Goal: Task Accomplishment & Management: Use online tool/utility

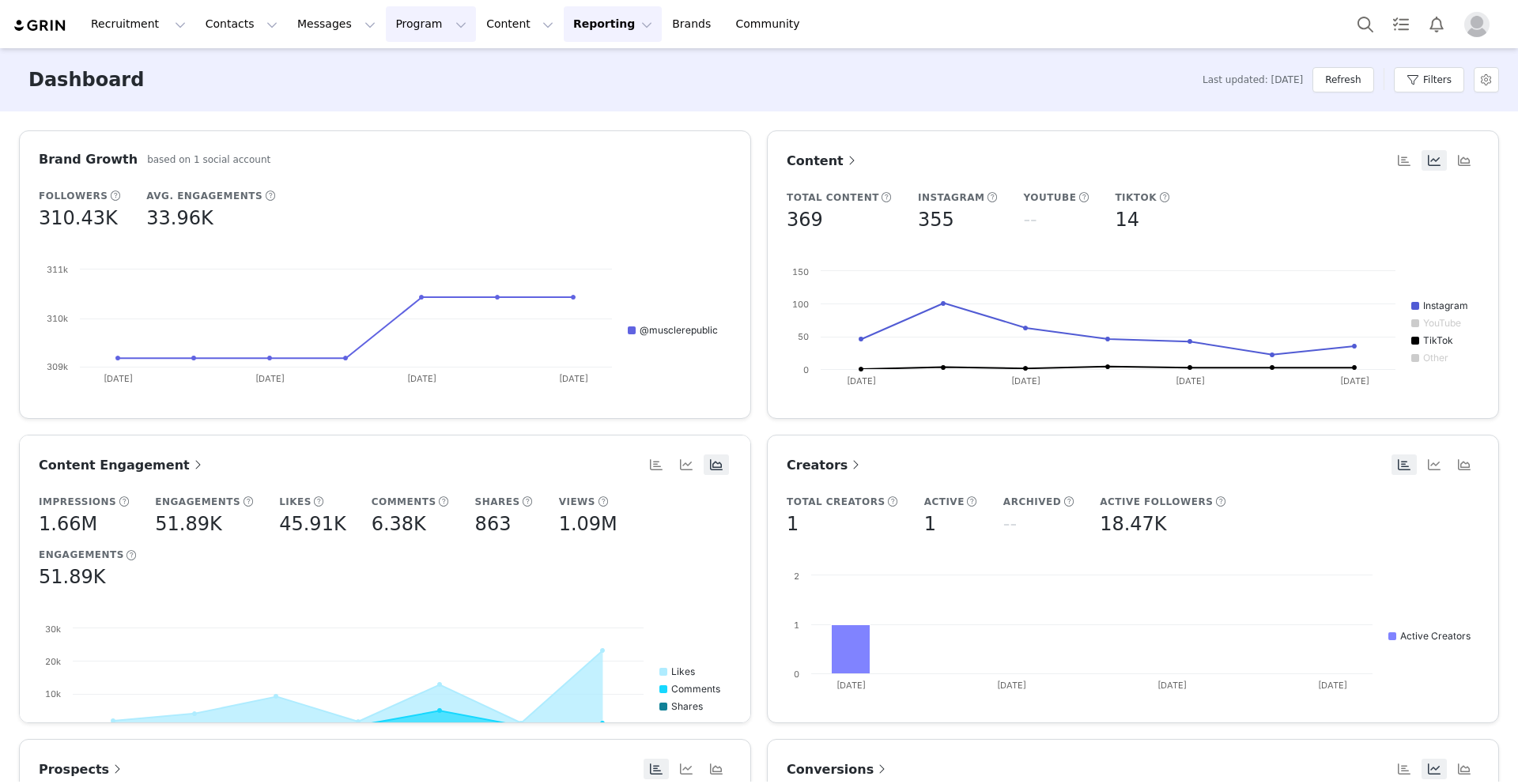
click at [387, 22] on button "Program Program" at bounding box center [431, 24] width 90 height 36
click at [396, 68] on p "Activations" at bounding box center [404, 70] width 60 height 16
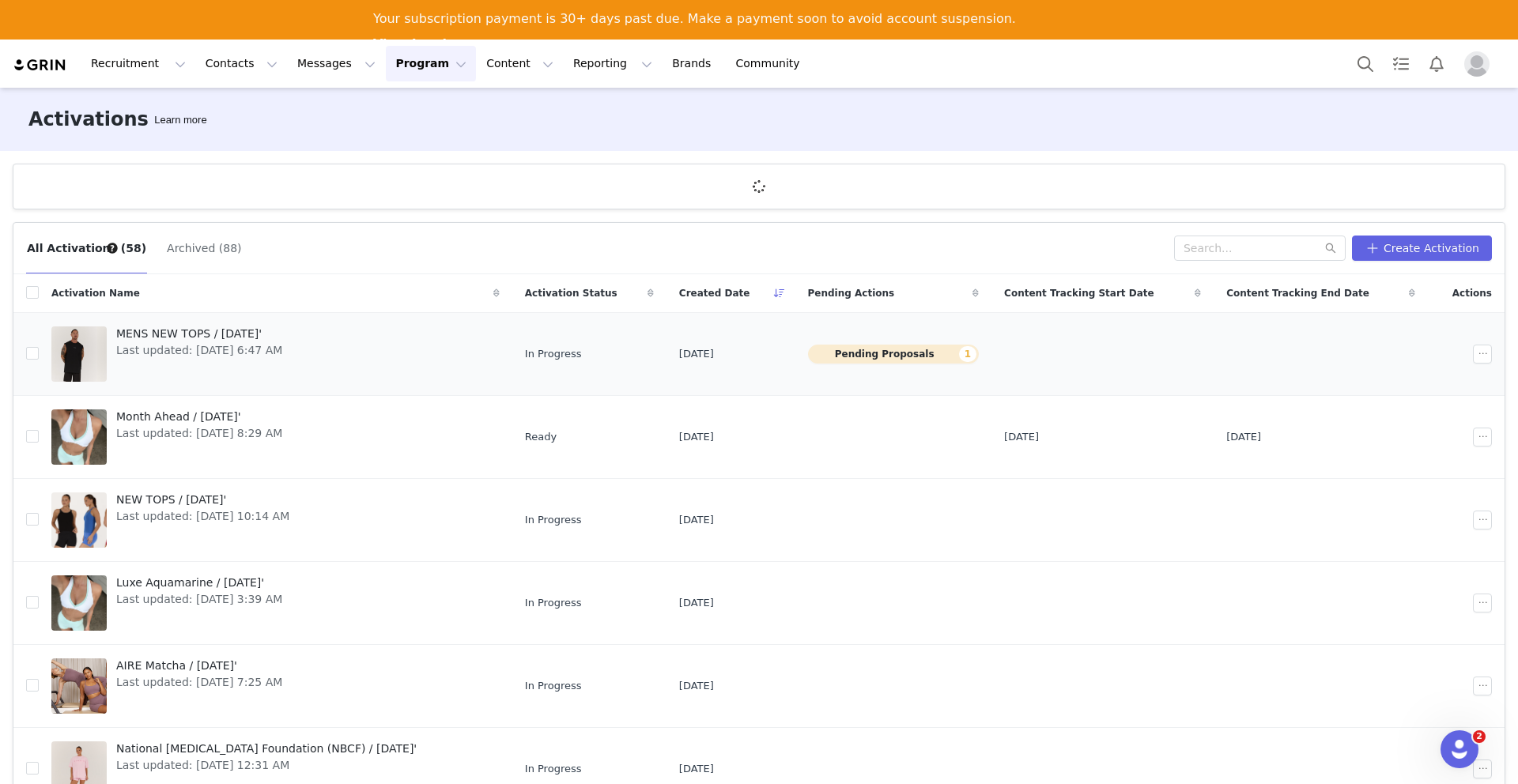
click at [253, 343] on span "Last updated: [DATE] 6:47 AM" at bounding box center [199, 351] width 166 height 16
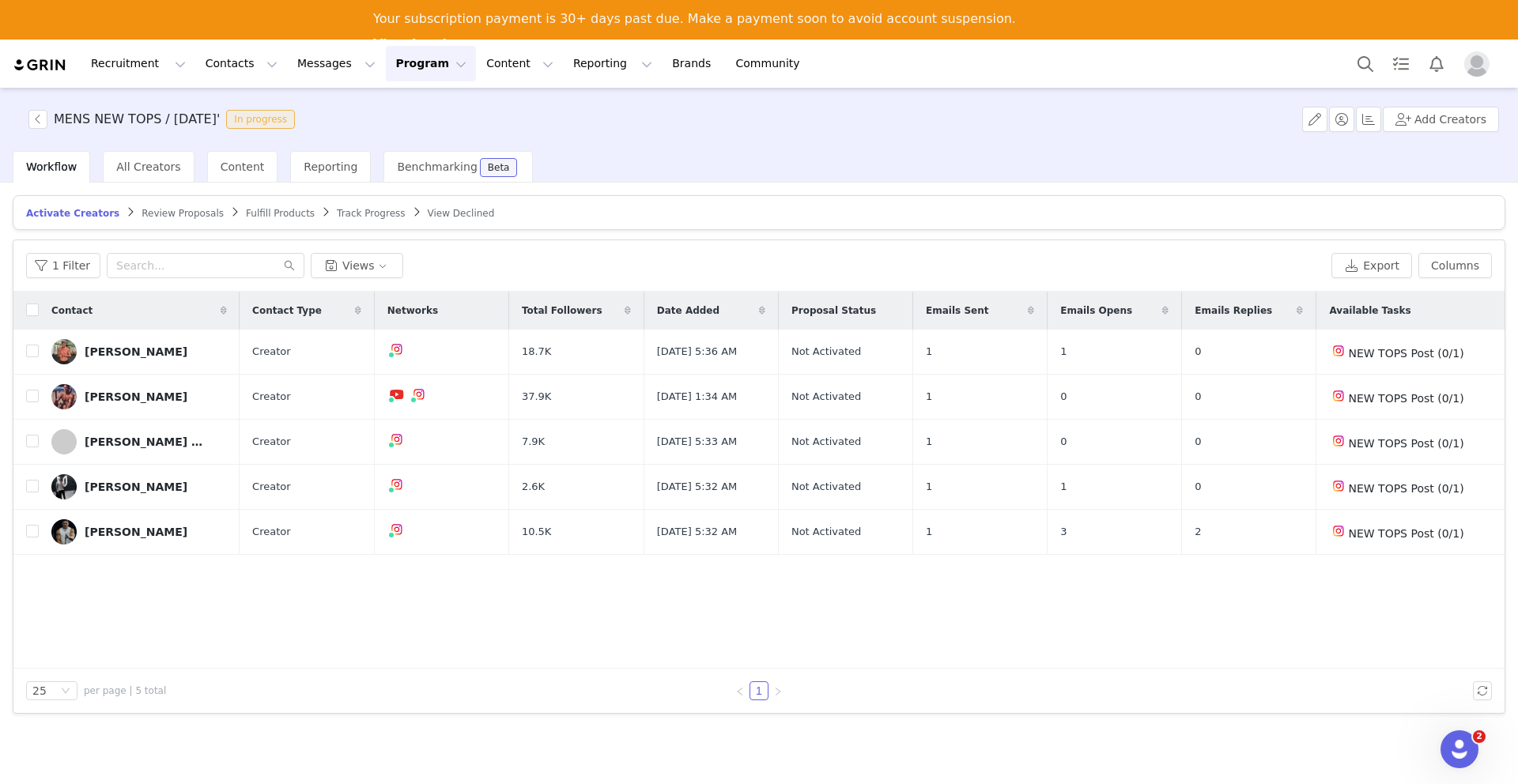
click at [168, 211] on span "Review Proposals" at bounding box center [182, 213] width 82 height 11
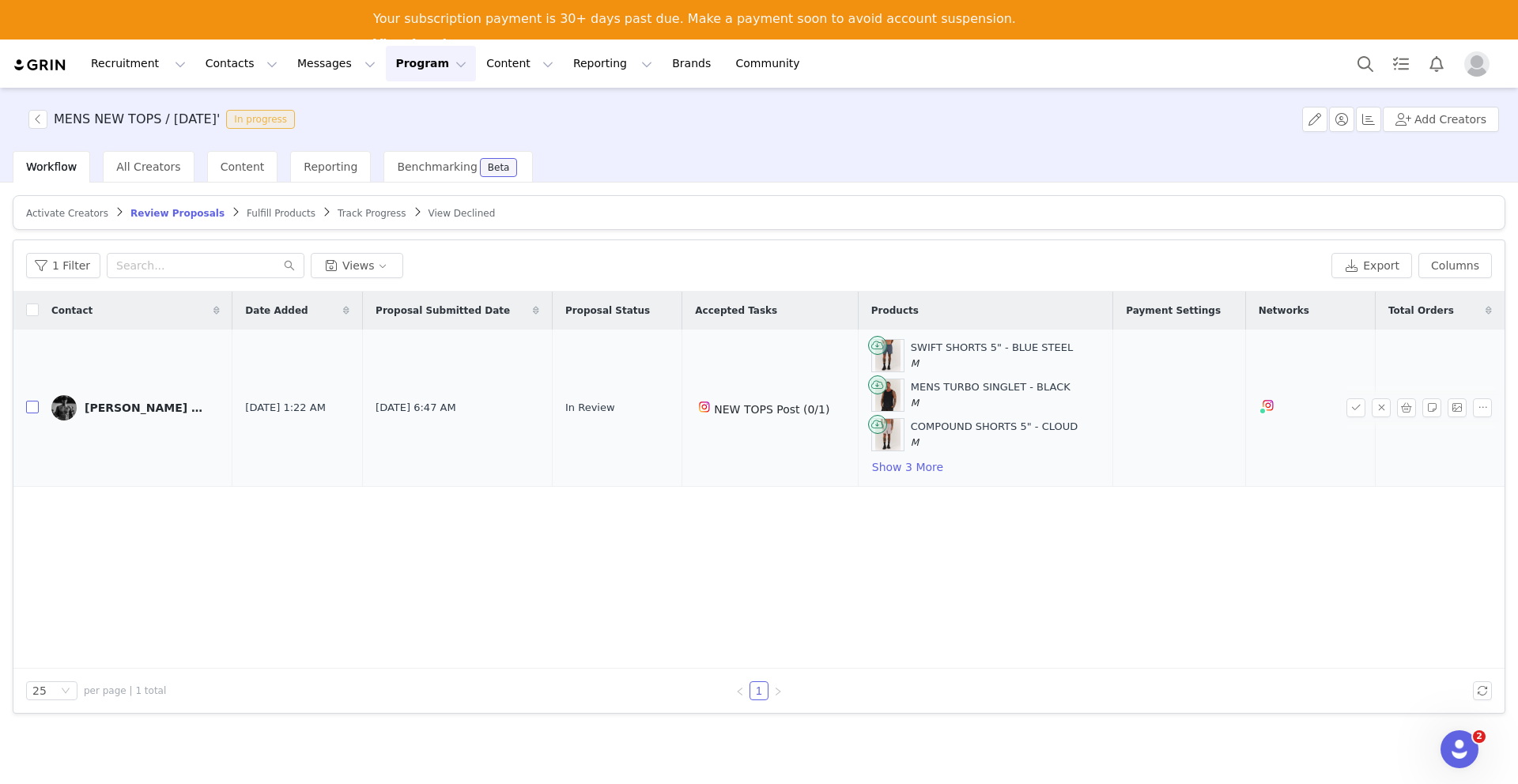
click at [34, 407] on input "checkbox" at bounding box center [32, 408] width 13 height 13
checkbox input "true"
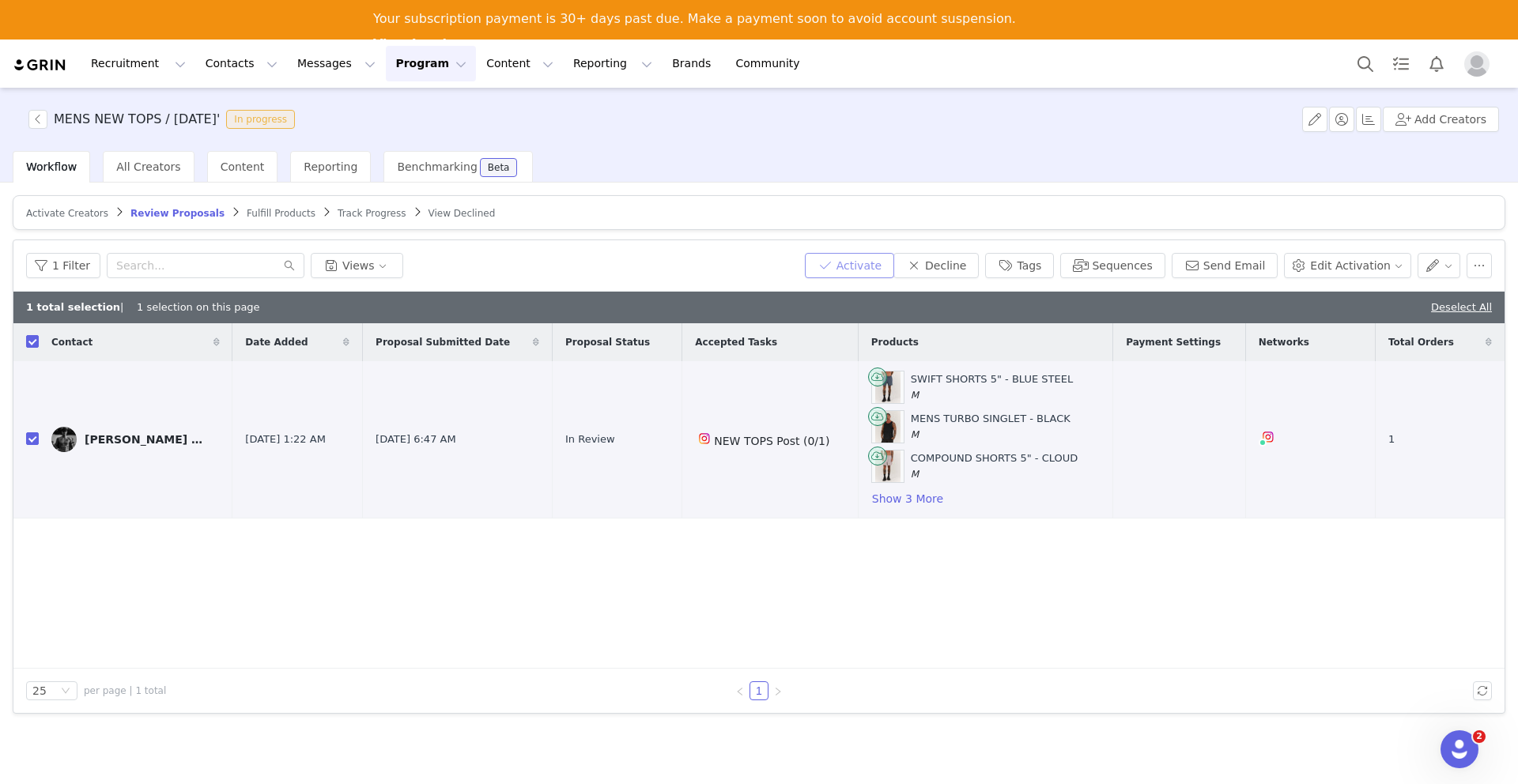
click at [878, 259] on button "Activate" at bounding box center [850, 266] width 90 height 26
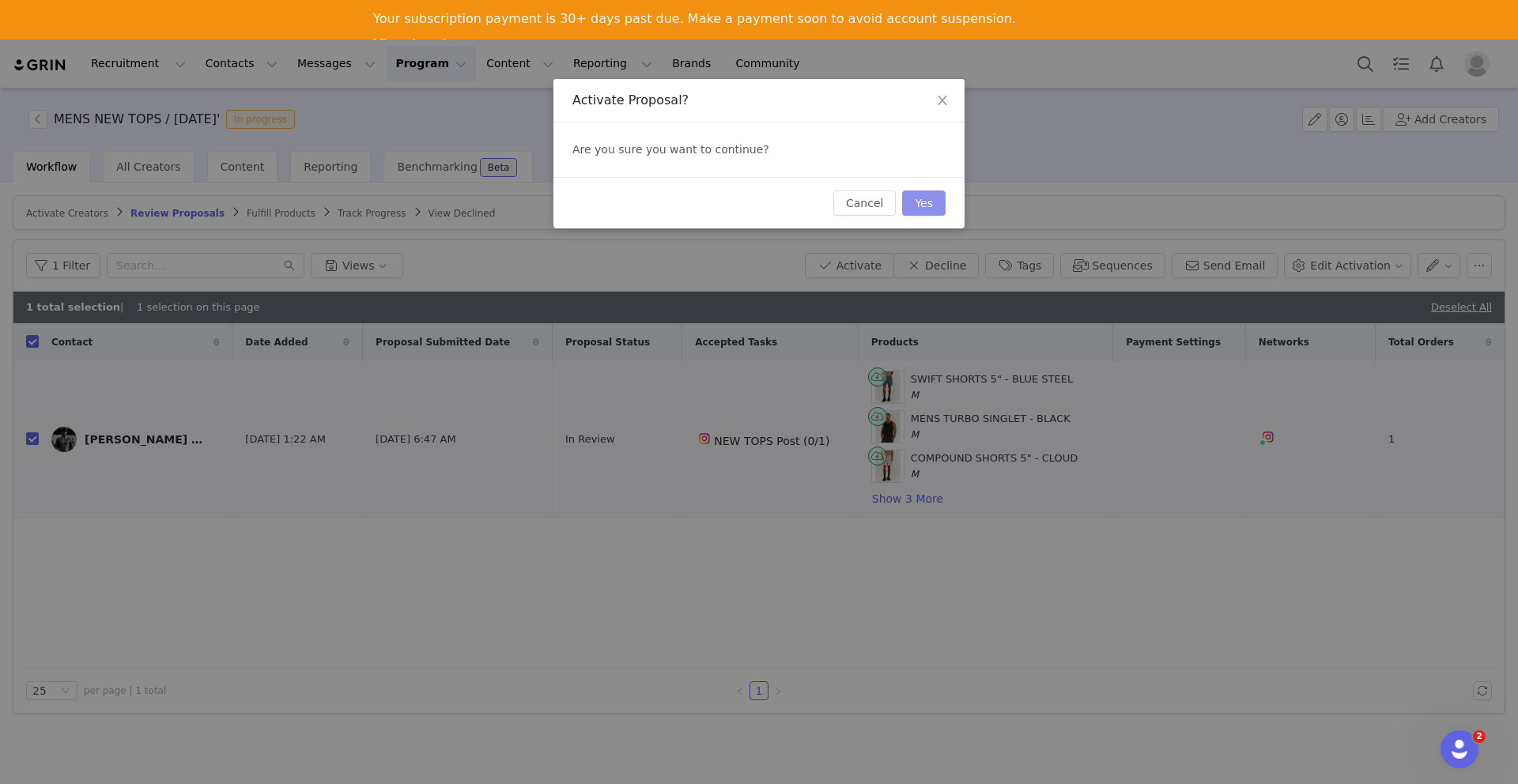
click at [935, 199] on button "Yes" at bounding box center [923, 203] width 43 height 26
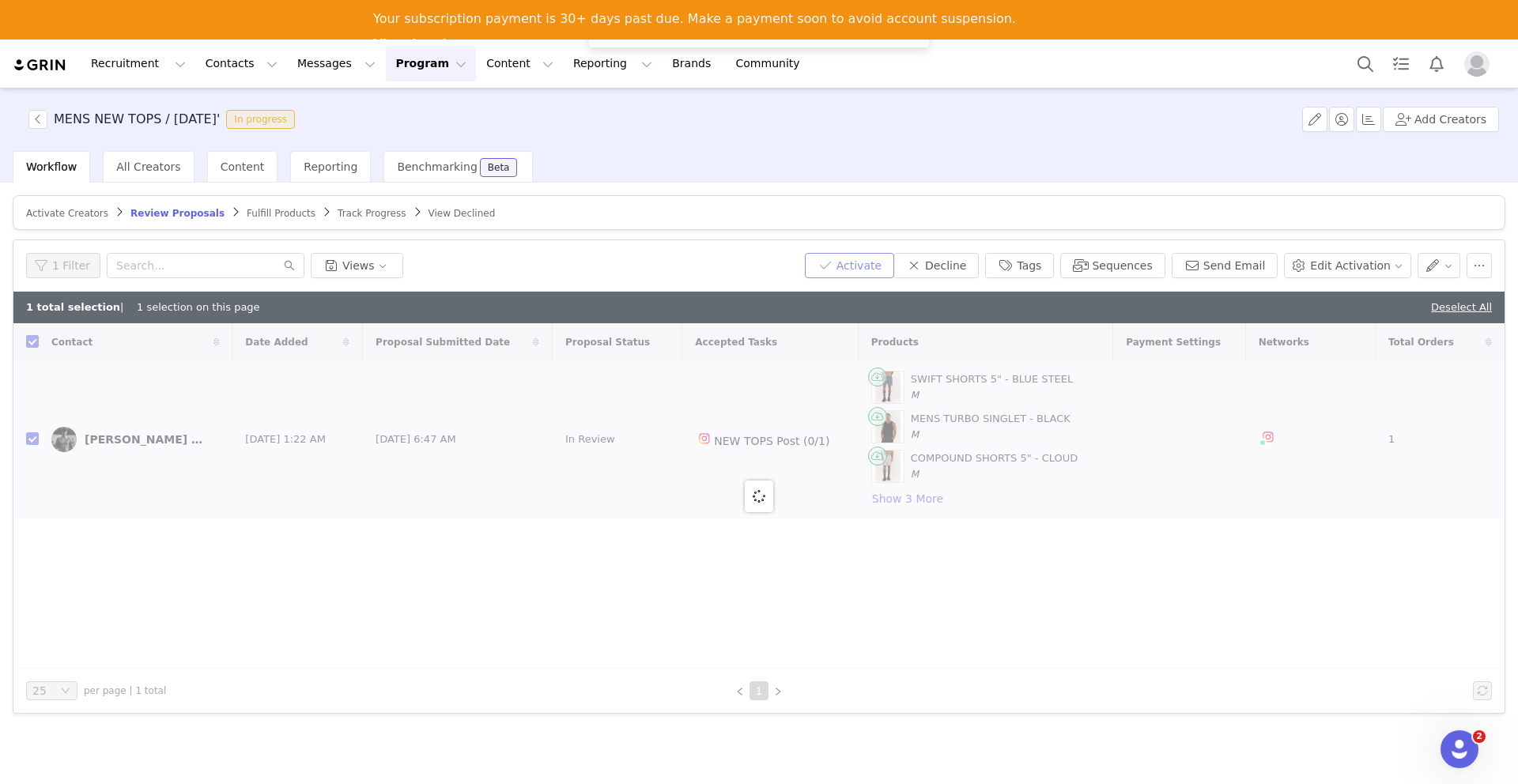
checkbox input "false"
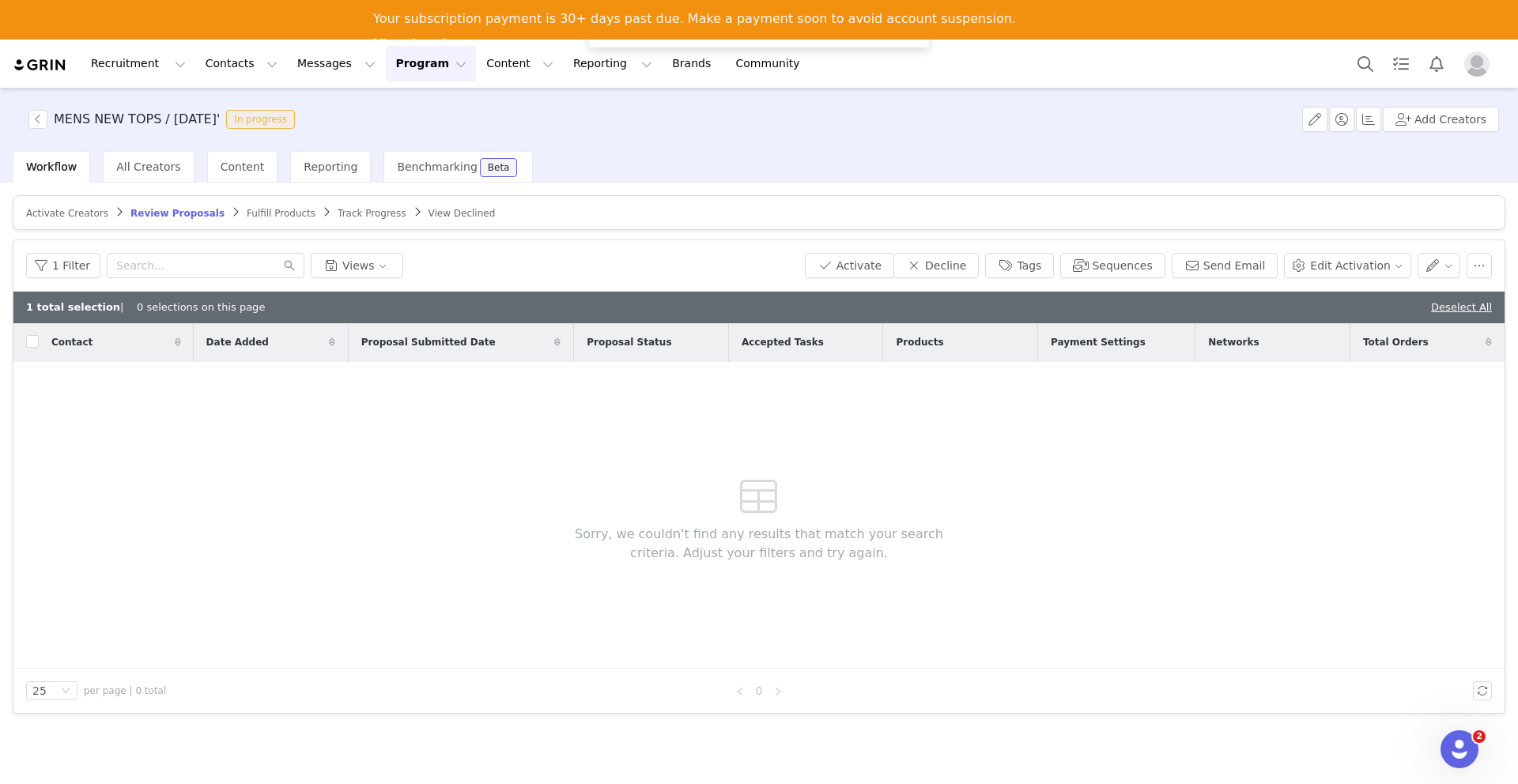
click at [255, 208] on span "Fulfill Products" at bounding box center [280, 213] width 69 height 11
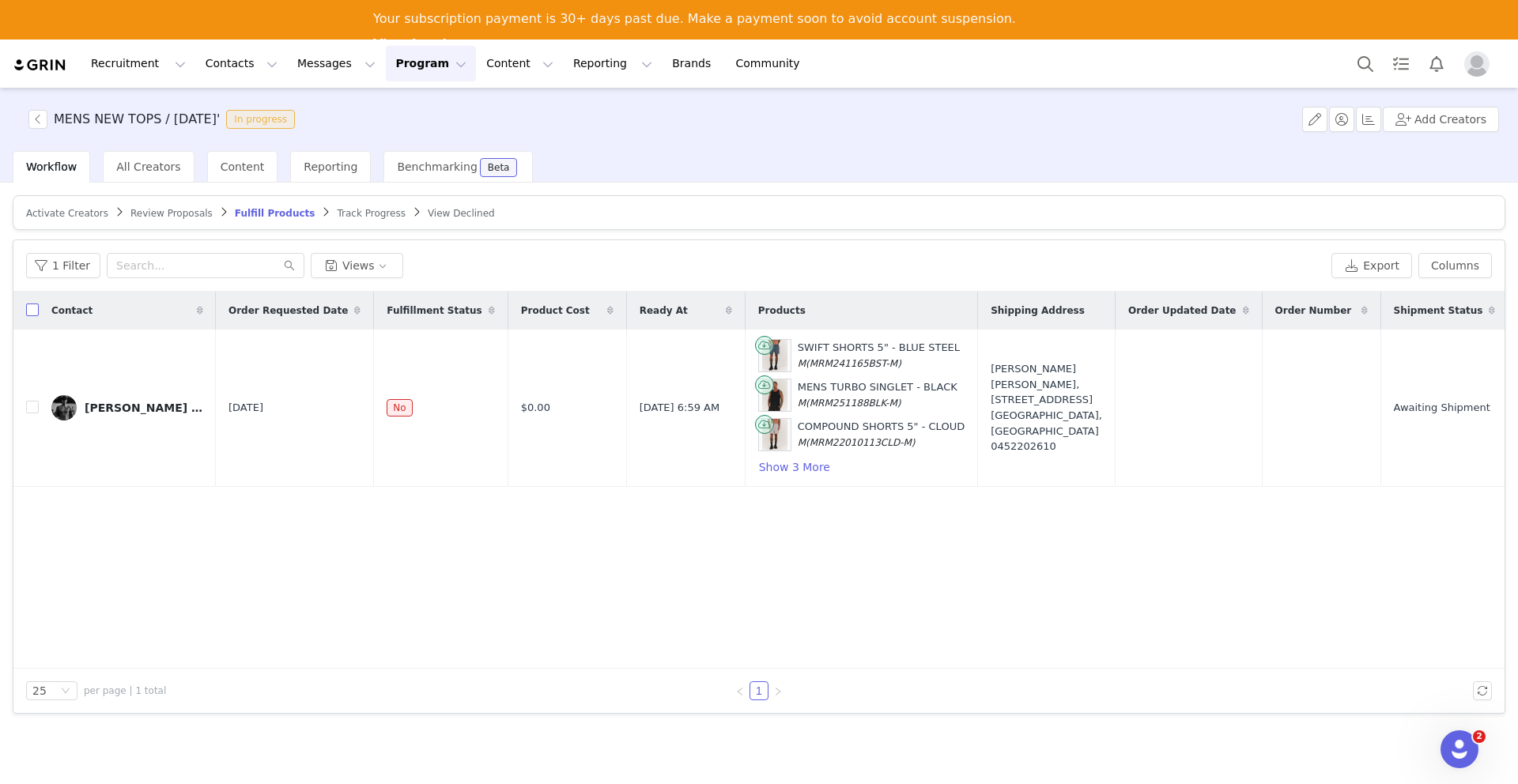
click at [36, 312] on input "checkbox" at bounding box center [32, 310] width 13 height 13
checkbox input "true"
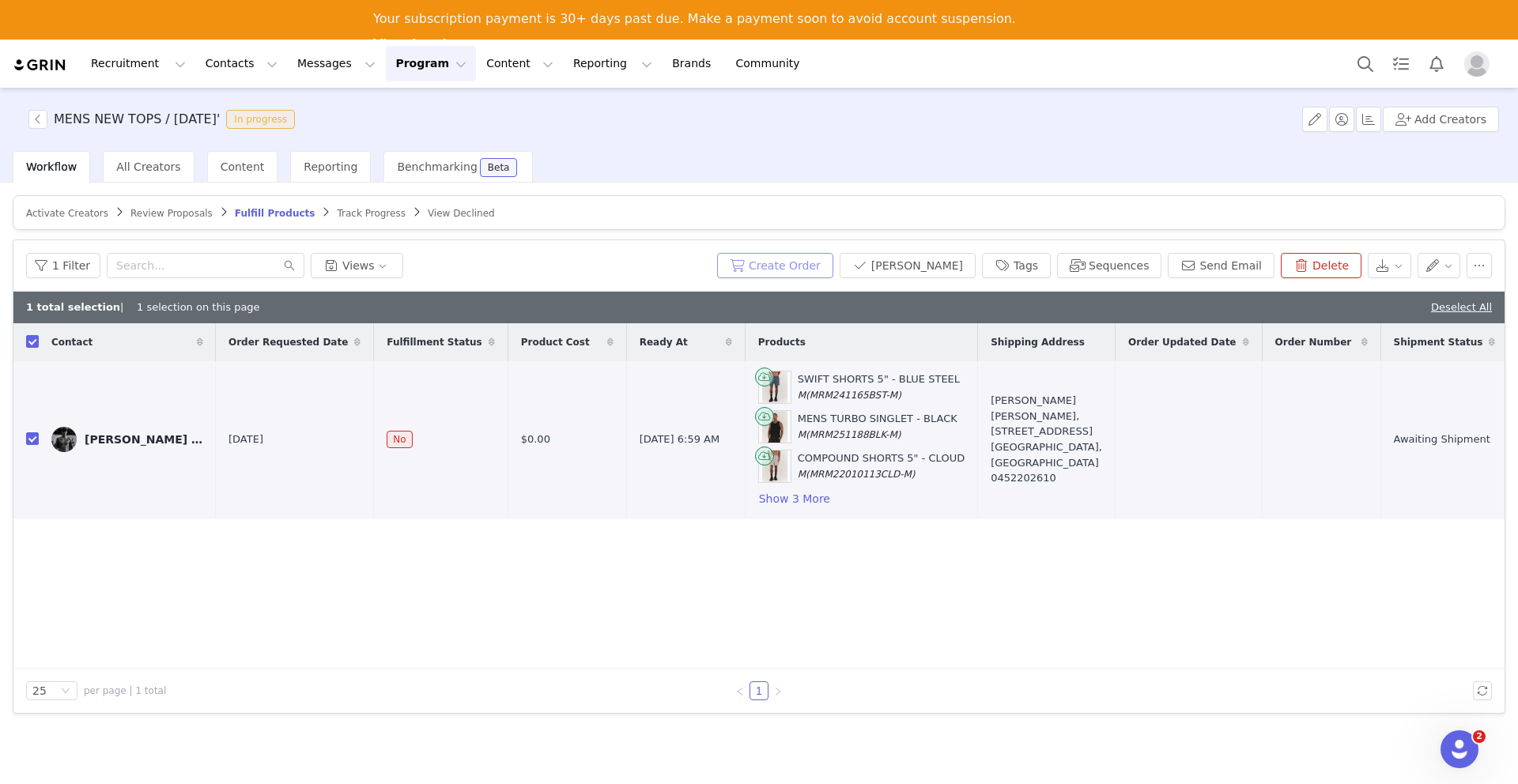
click at [828, 263] on button "Create Order" at bounding box center [775, 266] width 116 height 26
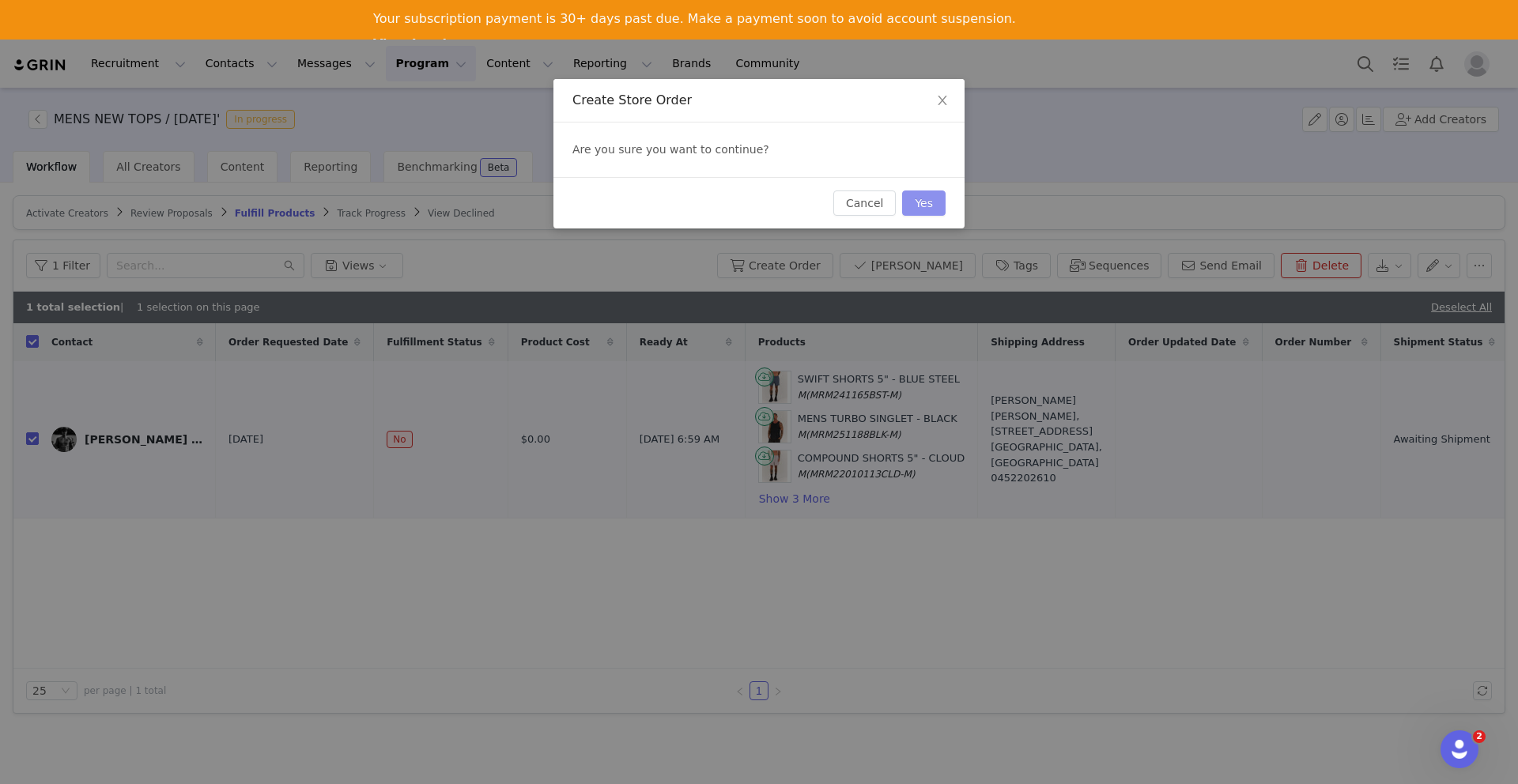
click at [924, 201] on button "Yes" at bounding box center [923, 203] width 43 height 26
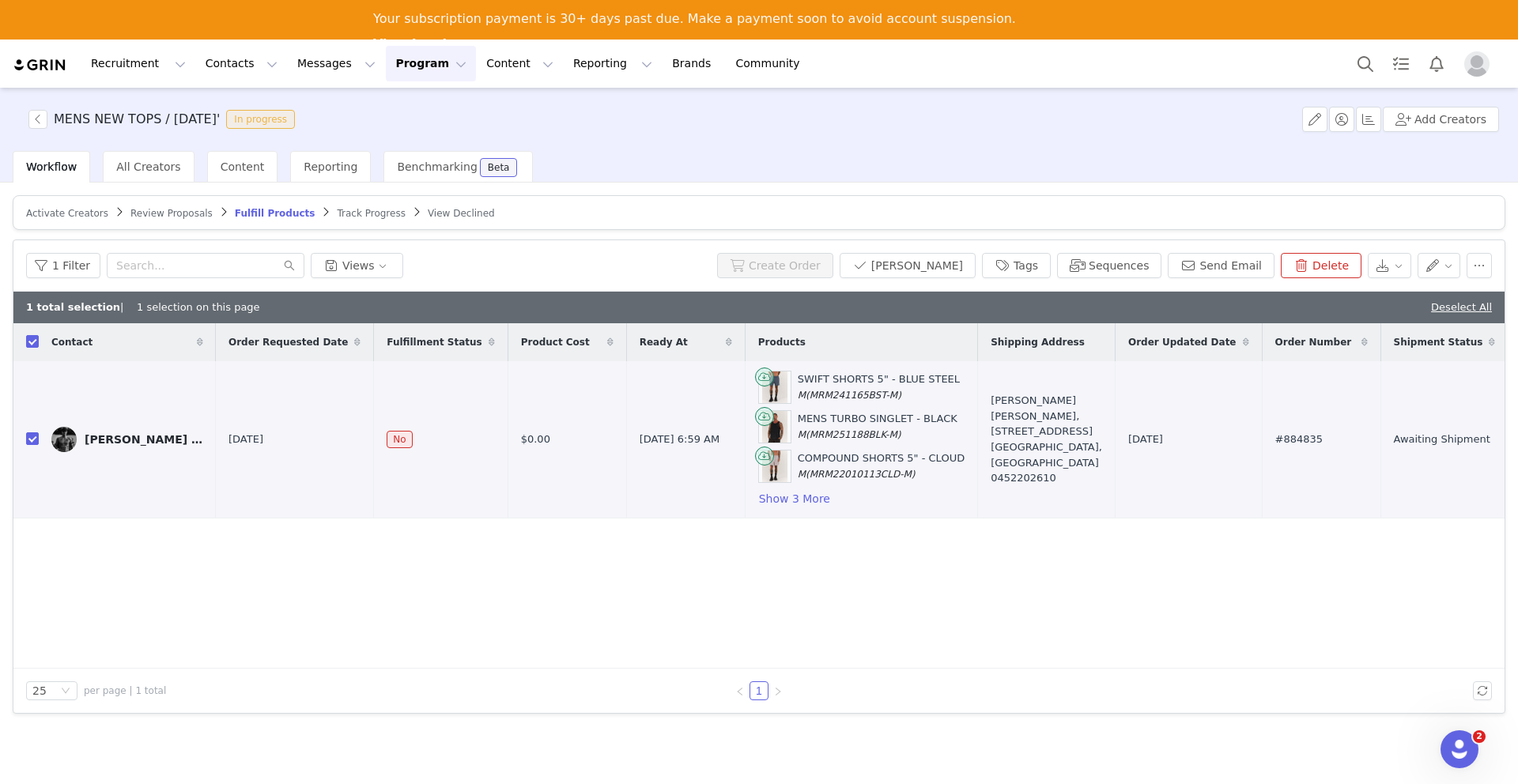
click at [72, 214] on span "Activate Creators" at bounding box center [67, 213] width 82 height 11
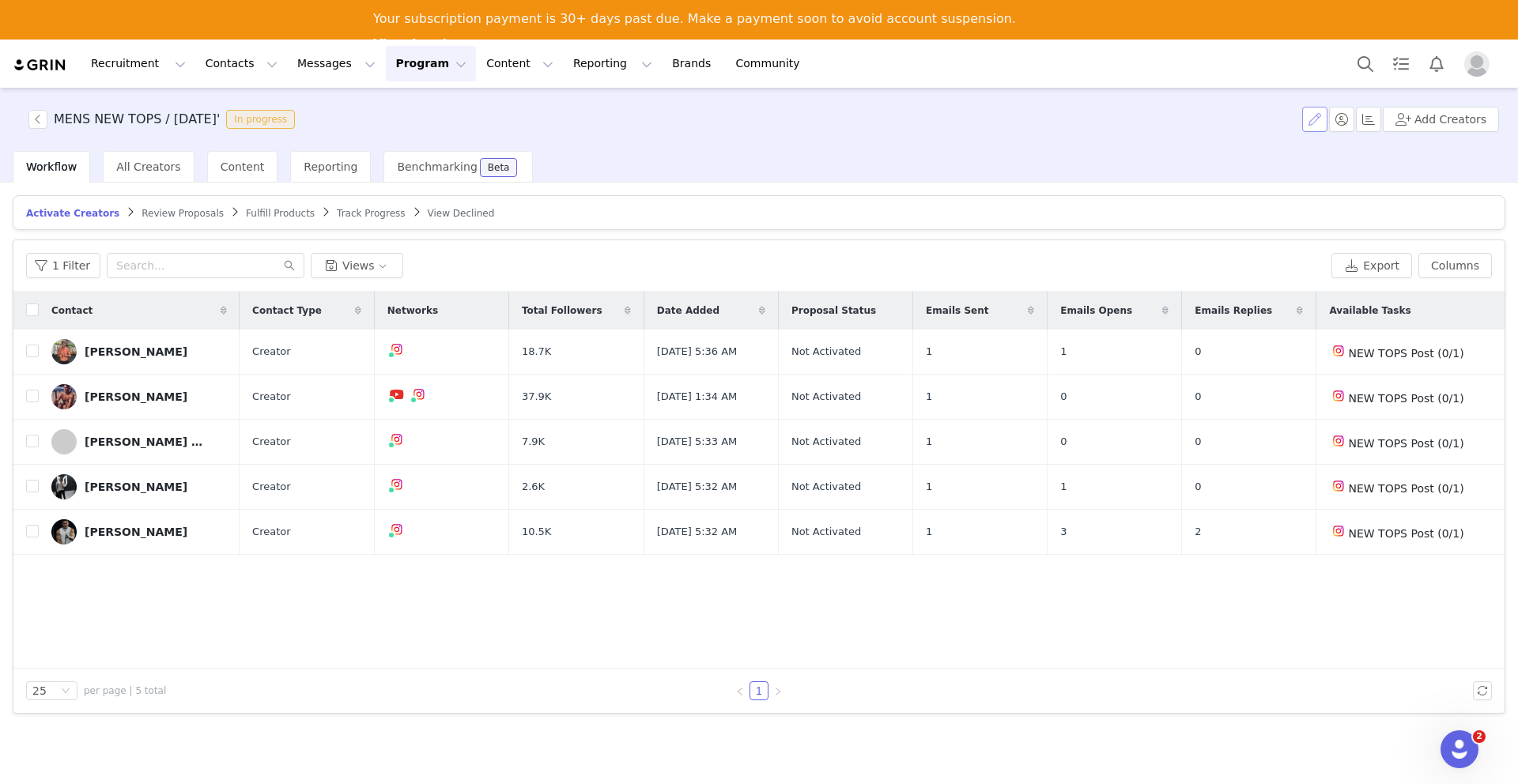
click at [1320, 114] on button "button" at bounding box center [1315, 120] width 26 height 26
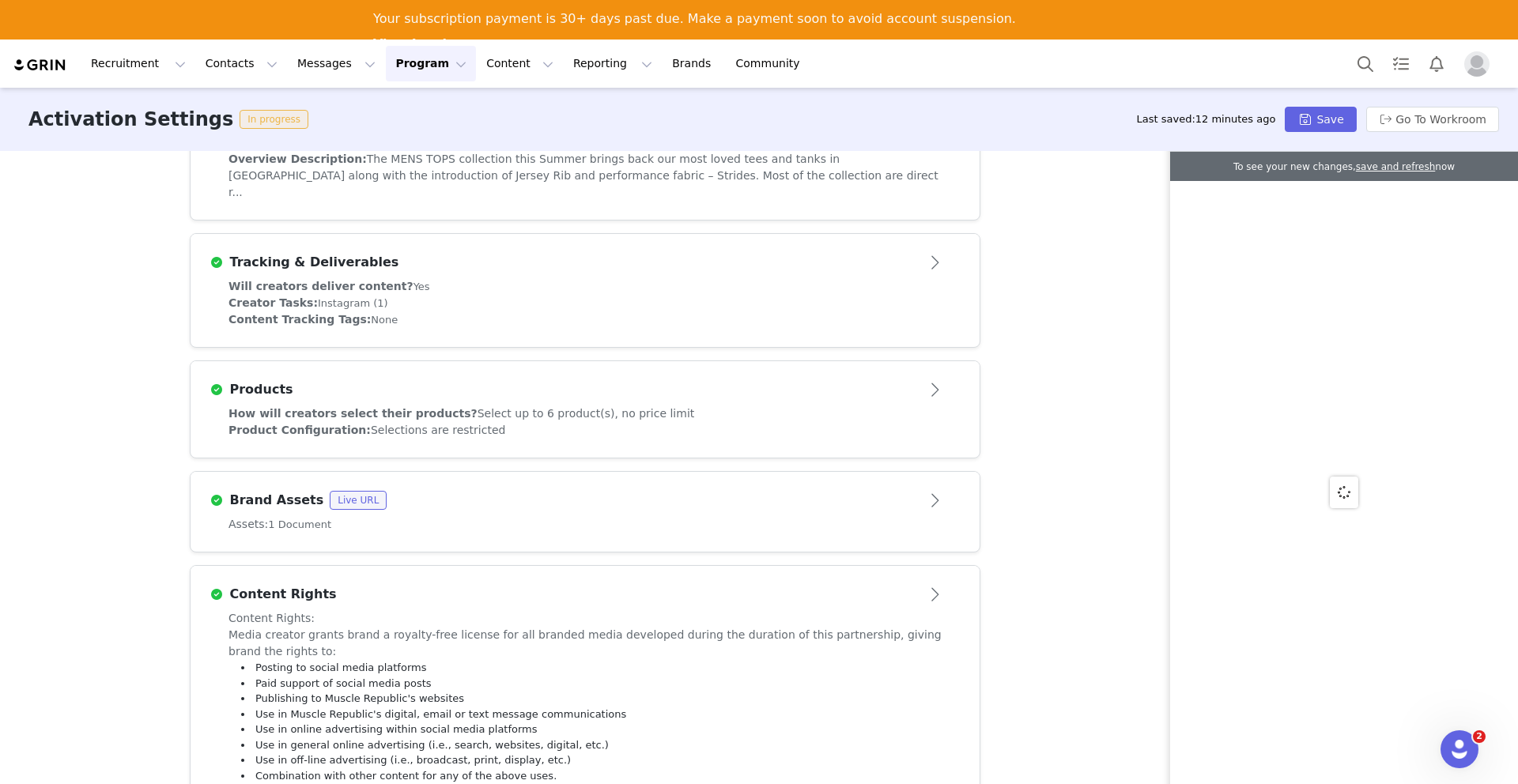
scroll to position [541, 0]
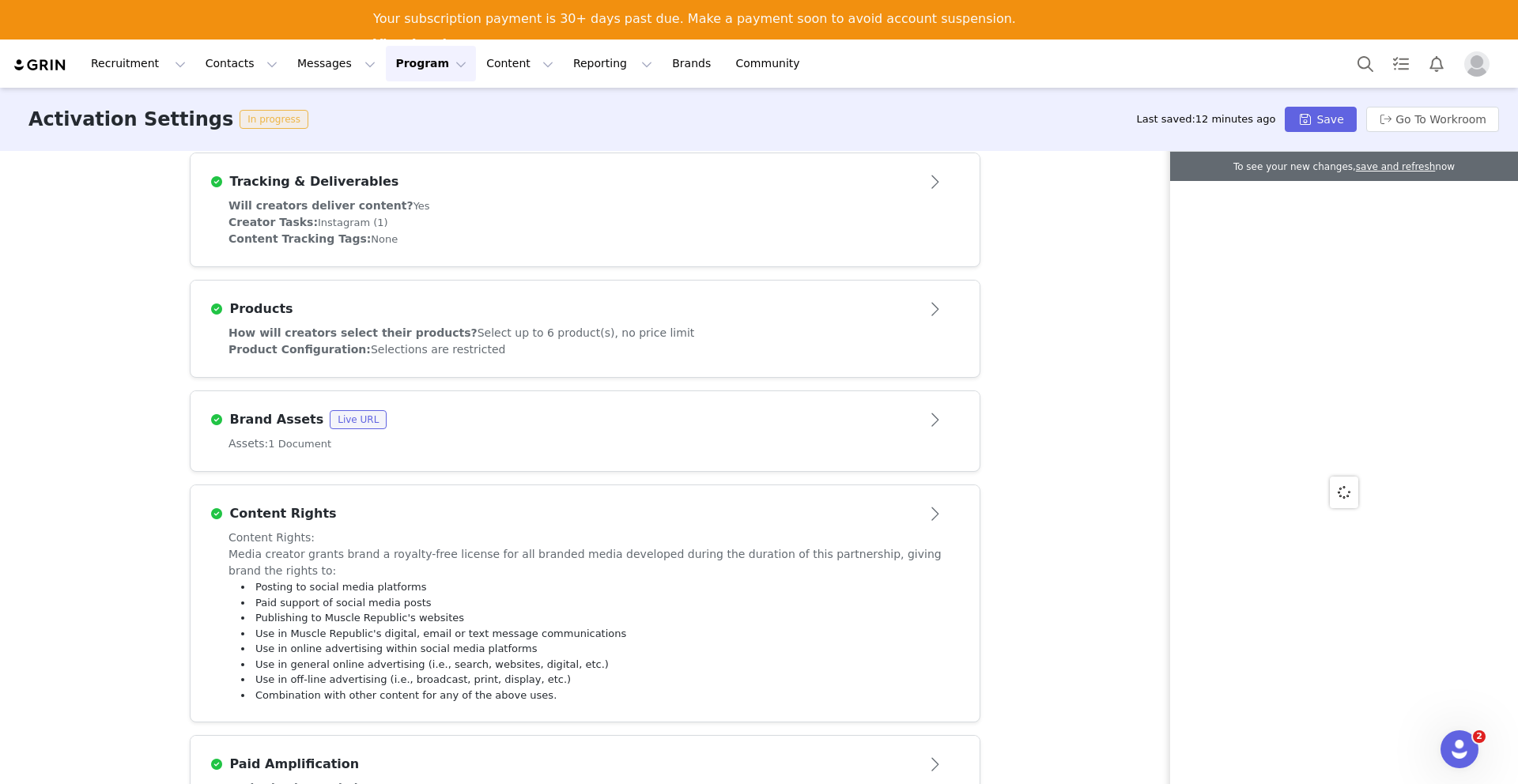
click at [595, 342] on div "Product Configuration: Selections are restricted" at bounding box center [584, 350] width 713 height 16
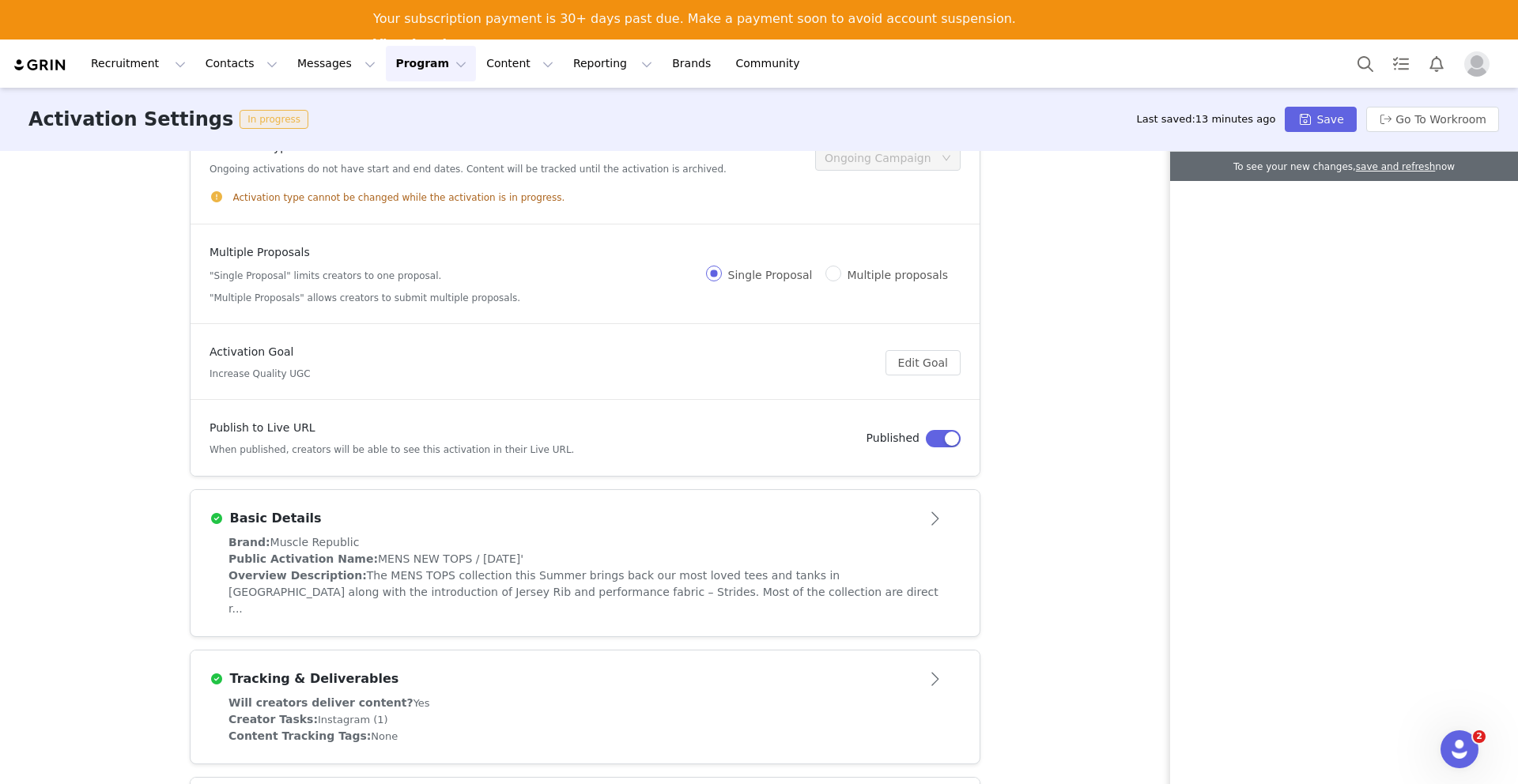
scroll to position [0, 0]
